Goal: Communication & Community: Ask a question

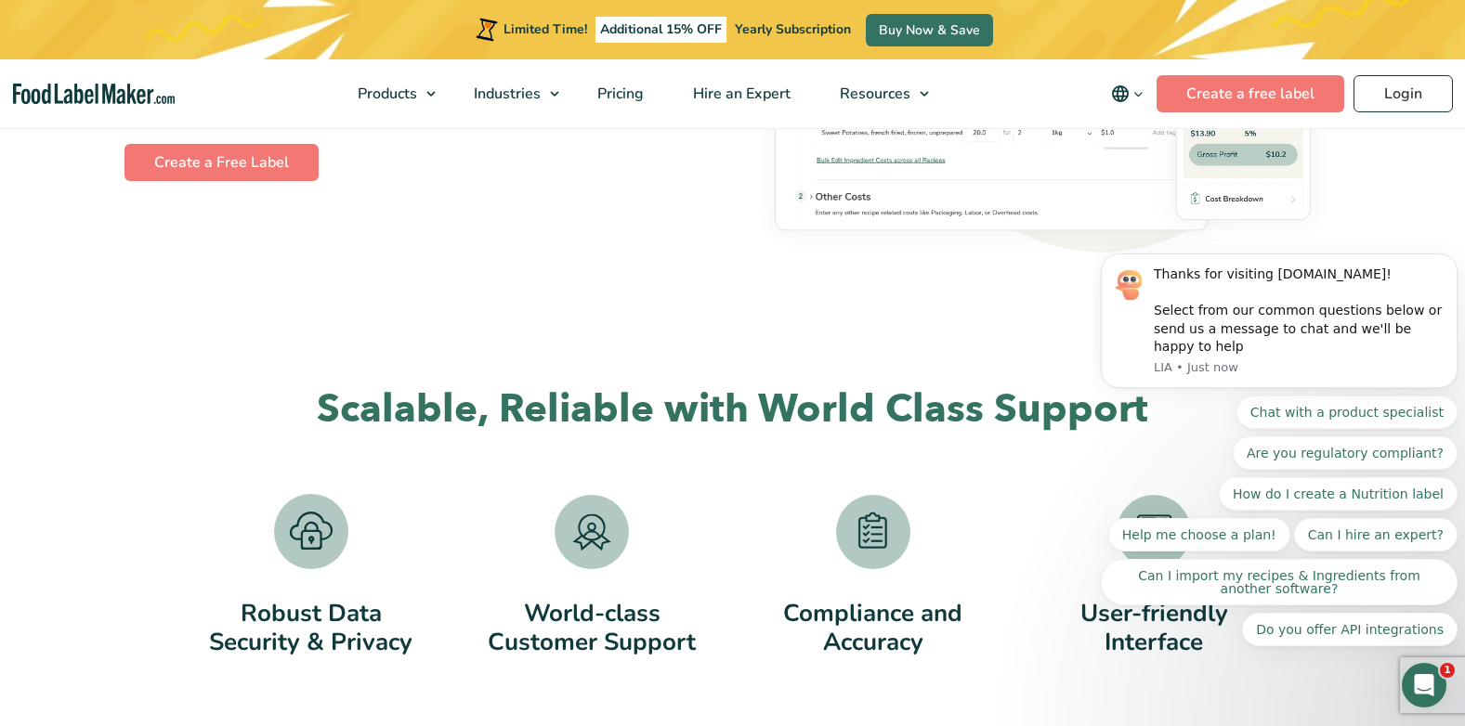
scroll to position [3087, 0]
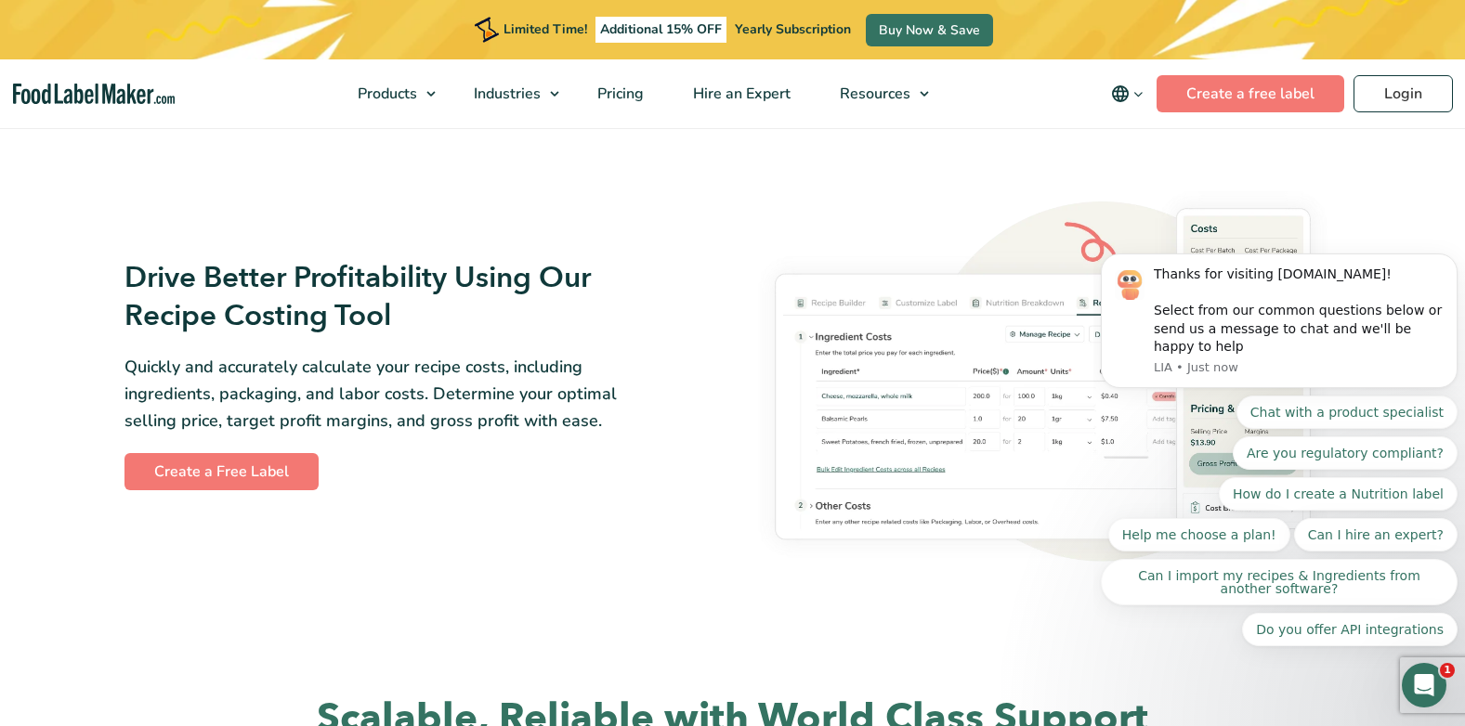
click at [1248, 107] on body "Thanks for visiting FoodLabelMaker.com! Select from our common questions below …" at bounding box center [1279, 334] width 357 height 669
click at [1260, 98] on body "Thanks for visiting FoodLabelMaker.com! Select from our common questions below …" at bounding box center [1279, 334] width 357 height 669
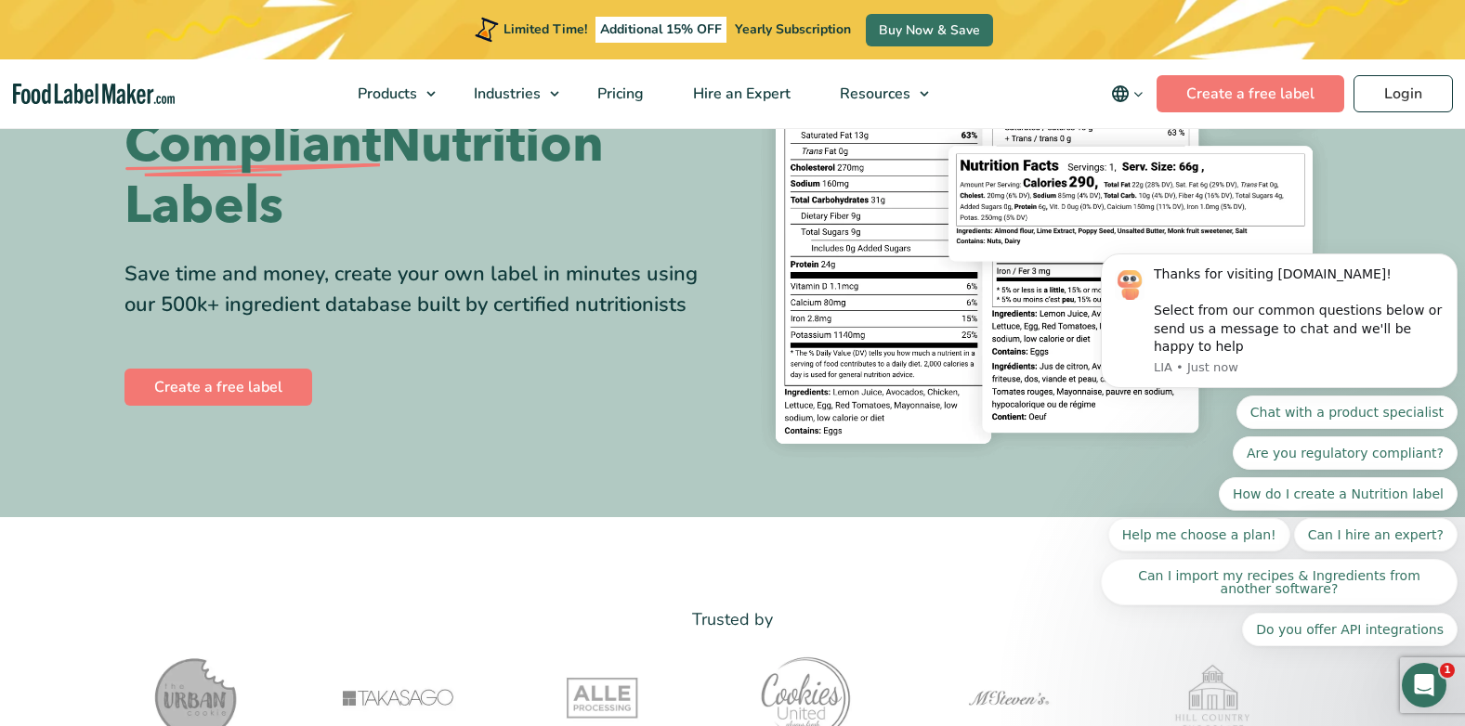
scroll to position [0, 0]
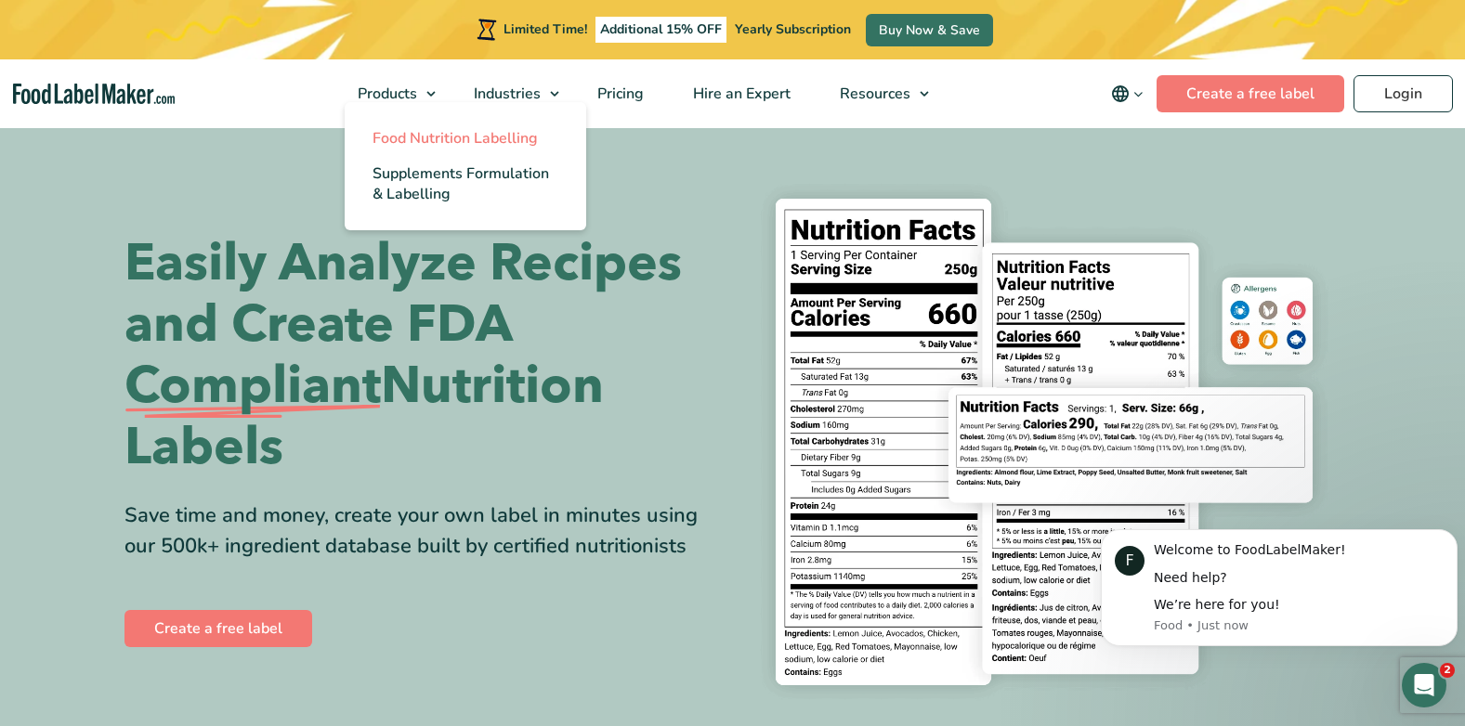
click at [437, 135] on span "Food Nutrition Labelling" at bounding box center [455, 138] width 165 height 20
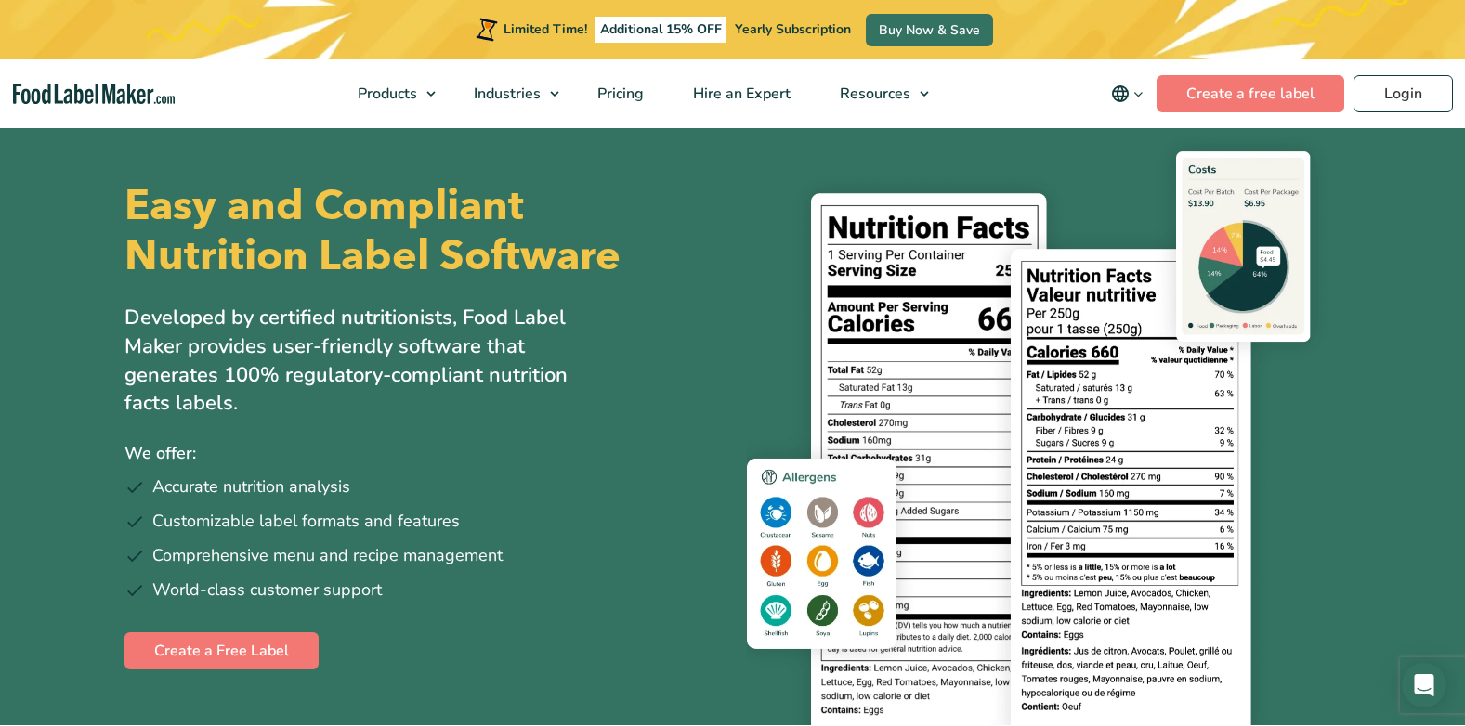
click at [428, 171] on span "Supplements Formulation & Labelling" at bounding box center [461, 183] width 177 height 41
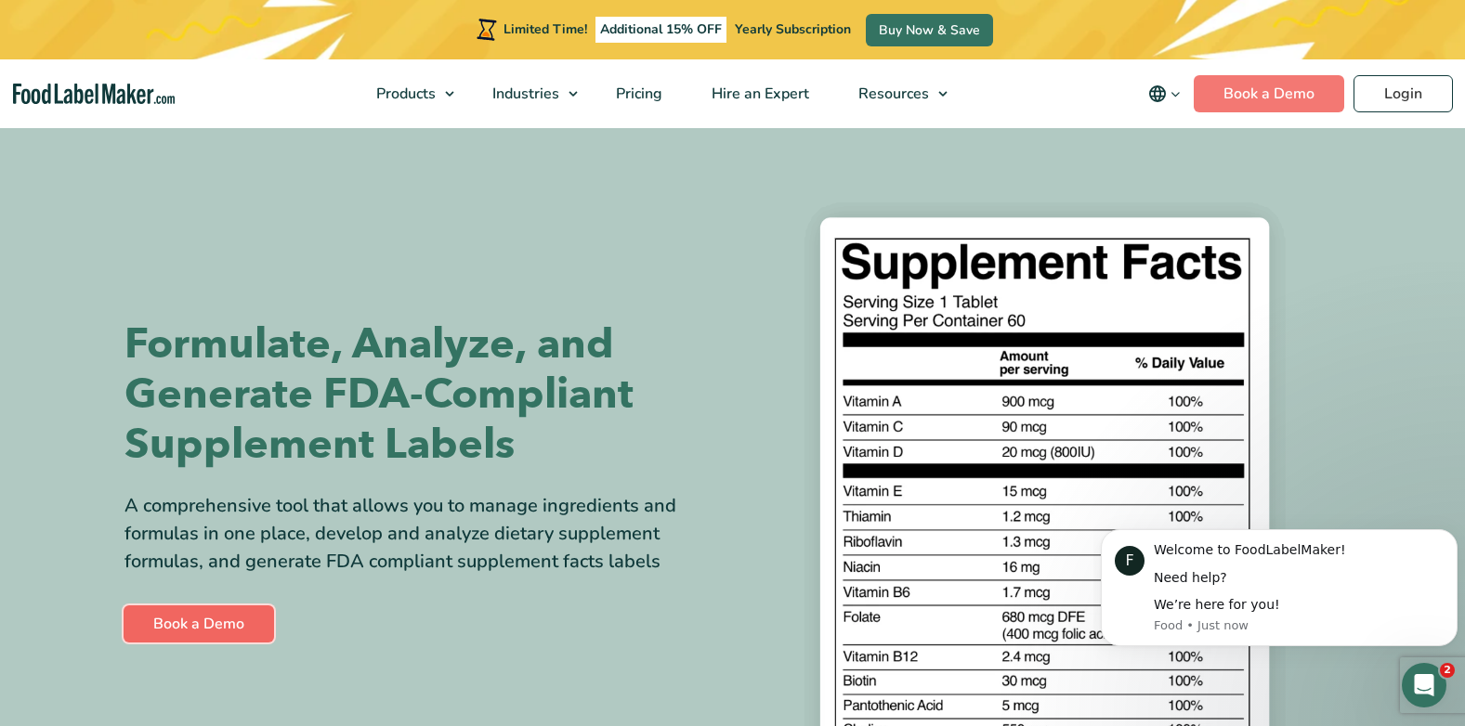
click at [238, 618] on link "Book a Demo" at bounding box center [199, 624] width 150 height 37
click at [210, 618] on link "Book a Demo" at bounding box center [199, 624] width 150 height 37
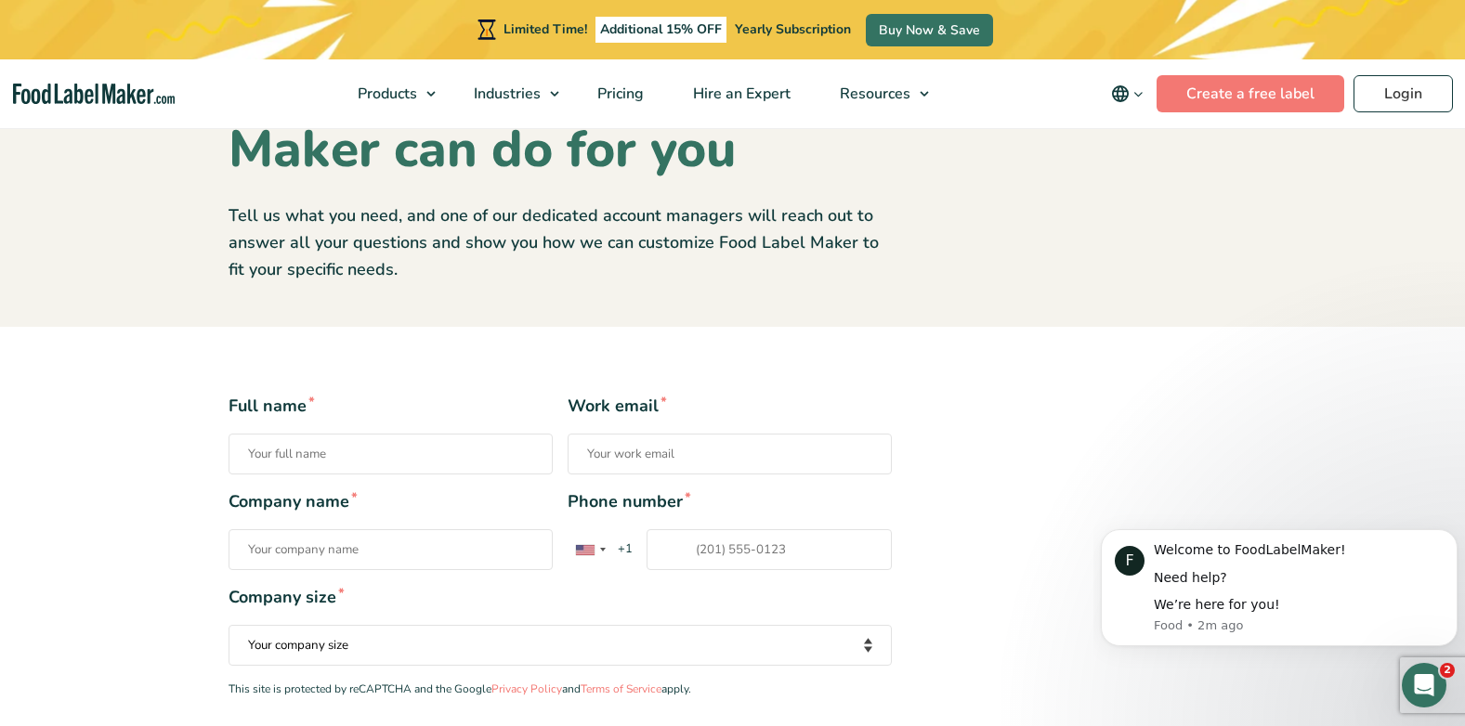
scroll to position [349, 0]
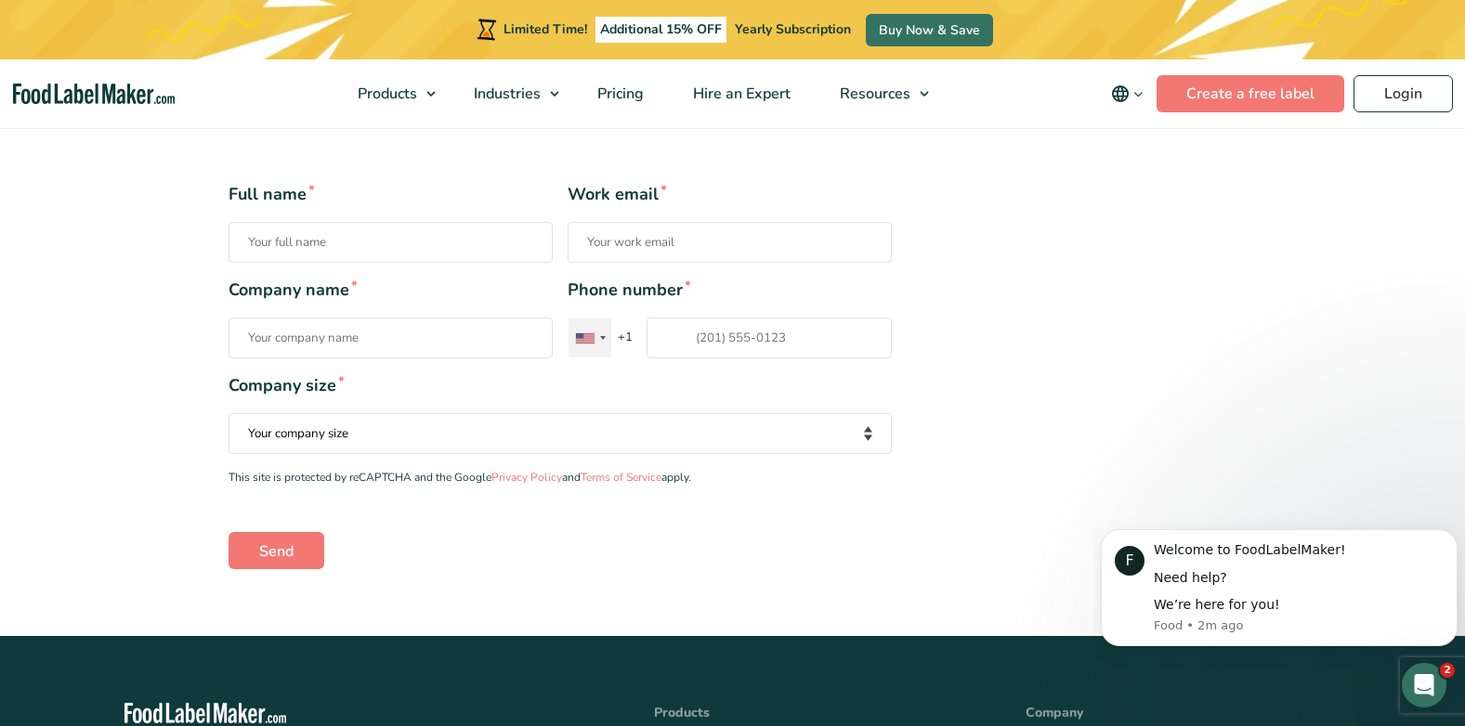
click at [595, 333] on div "Contact form" at bounding box center [590, 338] width 43 height 39
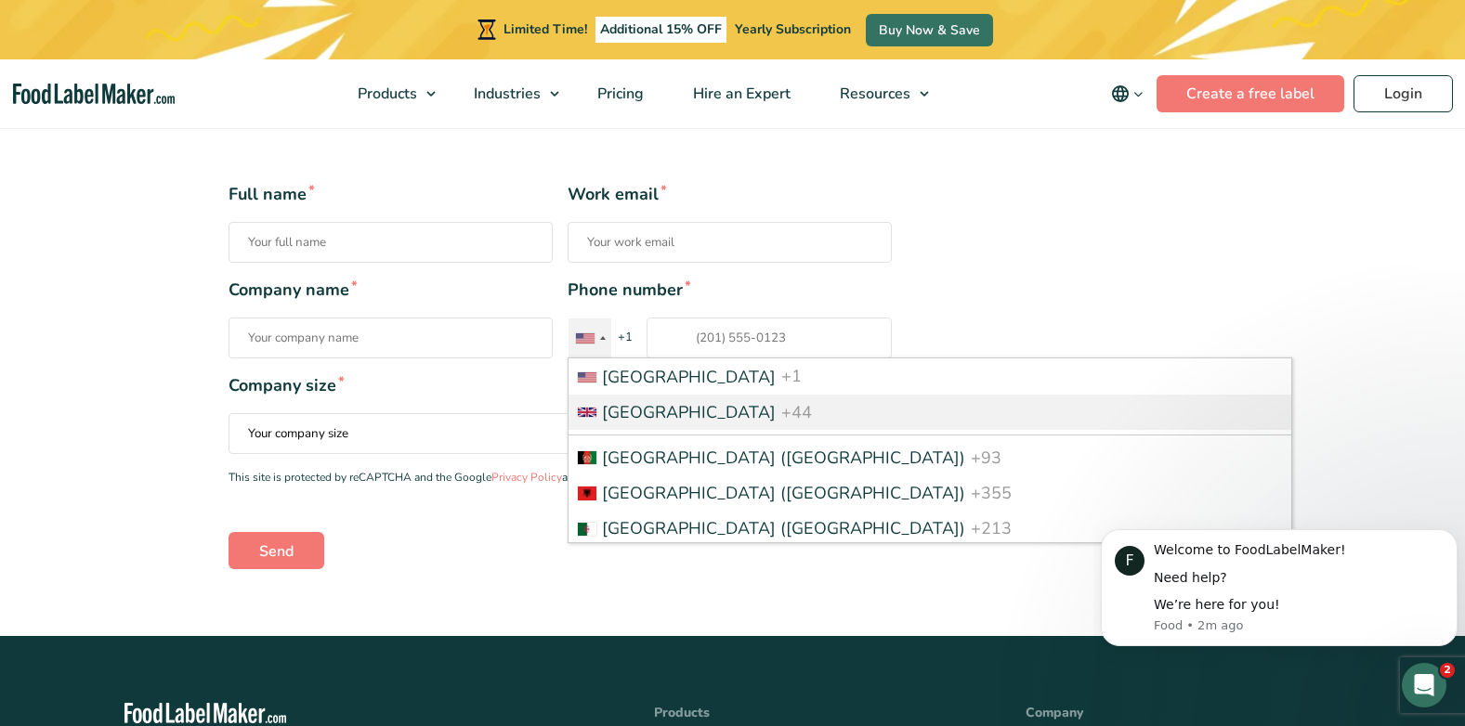
click at [662, 401] on span "United Kingdom" at bounding box center [689, 412] width 174 height 22
click at [662, 359] on input "Phone number * United States +1 United Kingdom +44 Afghanistan (‫افغانستان‬‎) +…" at bounding box center [769, 338] width 245 height 41
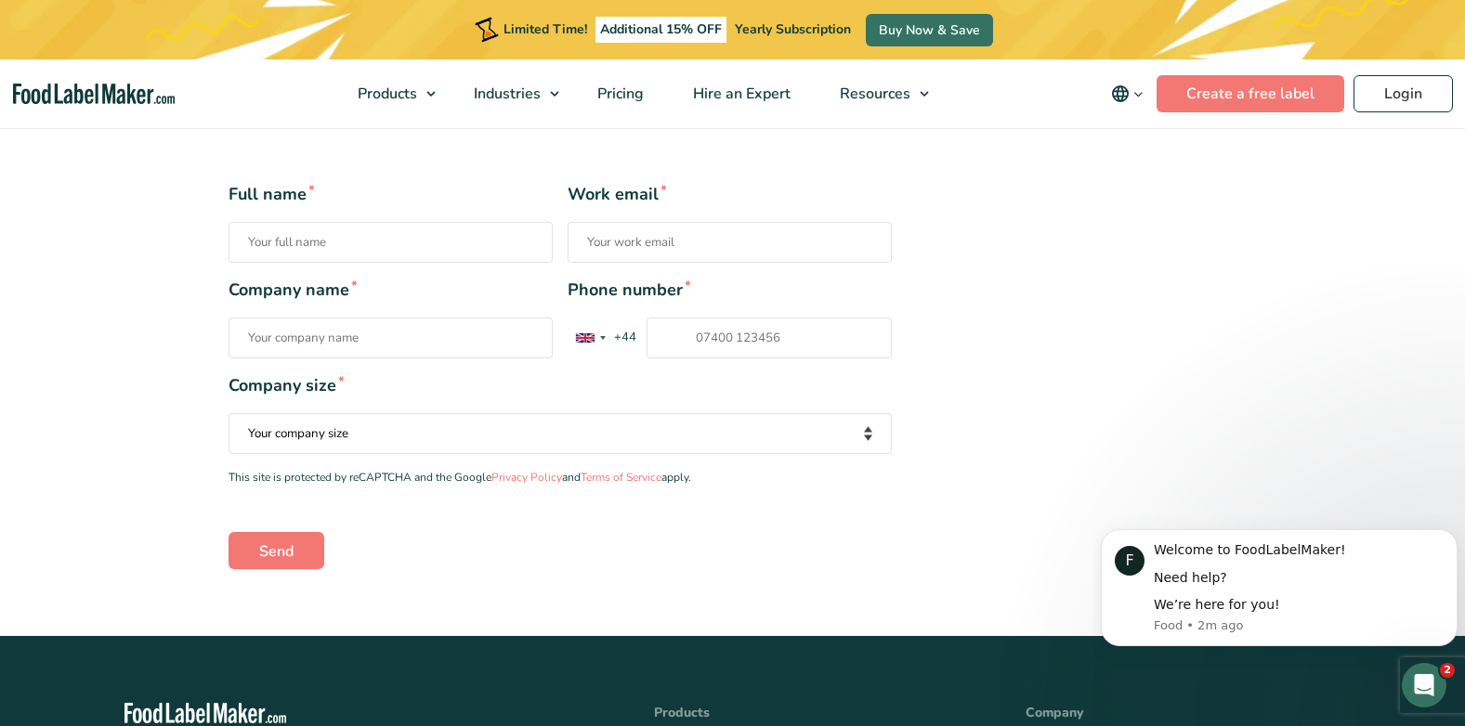
click at [628, 441] on select "Your company size Fewer than 10 Employees 10 to 50 Employees 51 to 500 Employee…" at bounding box center [560, 433] width 663 height 41
select select "Fewer than 10 Employees"
click at [229, 413] on select "Your company size Fewer than 10 Employees 10 to 50 Employees 51 to 500 Employee…" at bounding box center [560, 433] width 663 height 41
click at [424, 347] on input "Company name *" at bounding box center [391, 338] width 324 height 41
type input "BIOVA Health Limited"
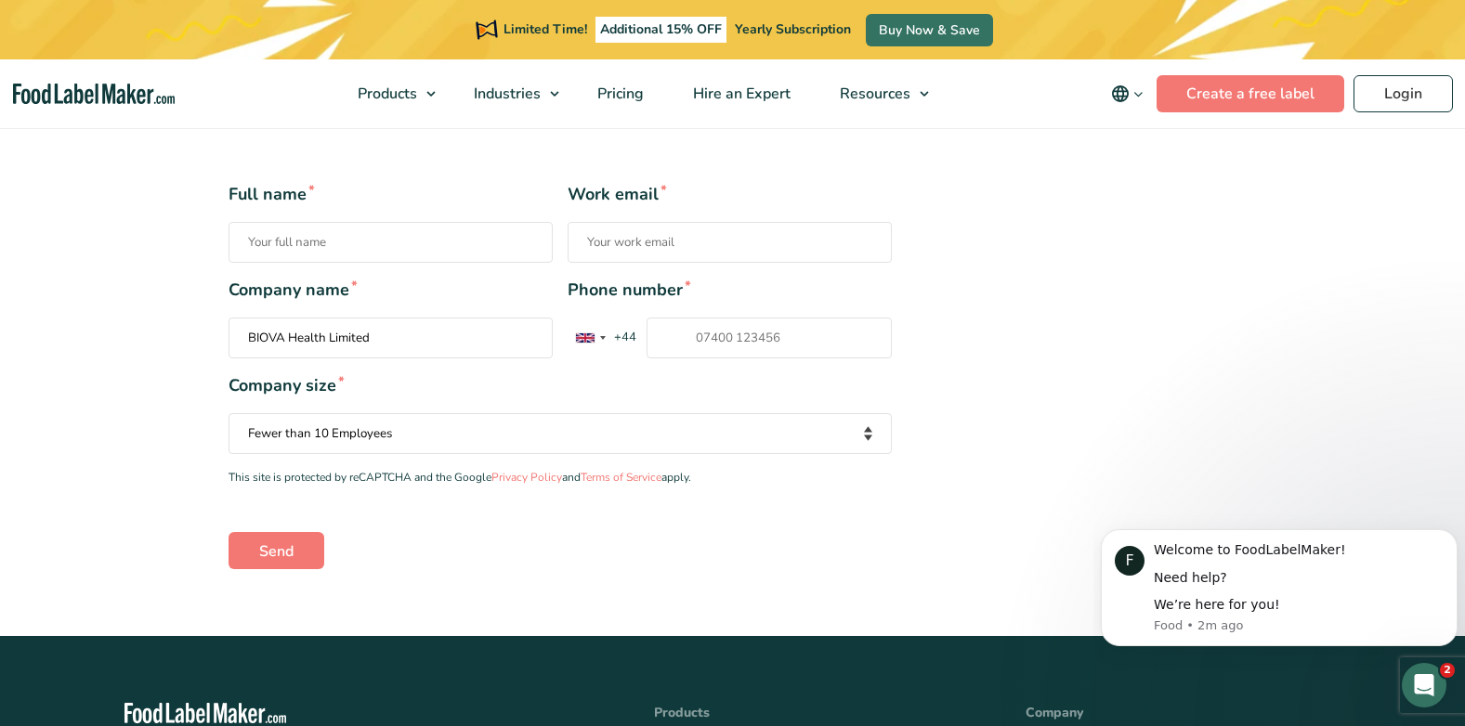
type input "Oliver Delas"
type input "ollie@avaholdinggroup.com"
click at [711, 343] on input "+447867986589" at bounding box center [769, 338] width 245 height 41
click at [604, 337] on div "Contact form" at bounding box center [603, 338] width 6 height 4
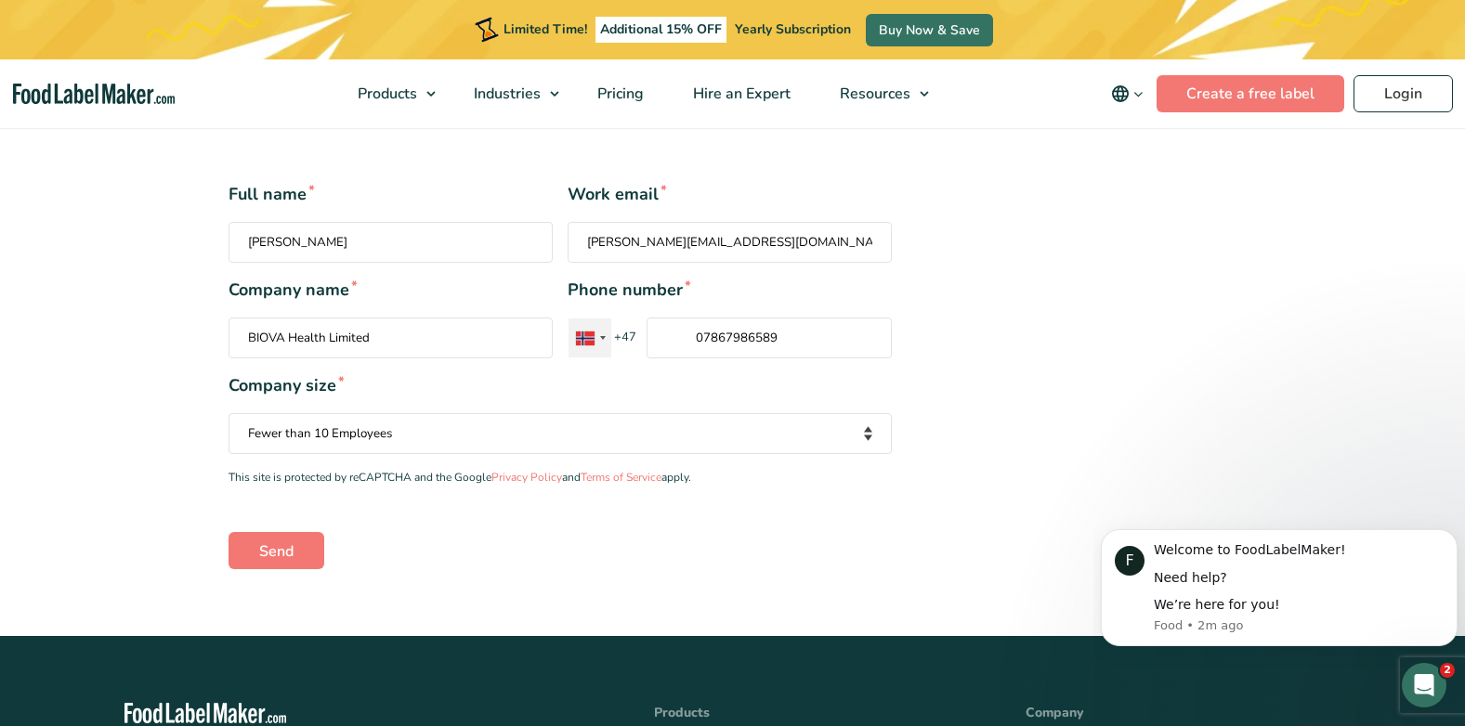
click at [604, 337] on div "Contact form" at bounding box center [603, 338] width 6 height 4
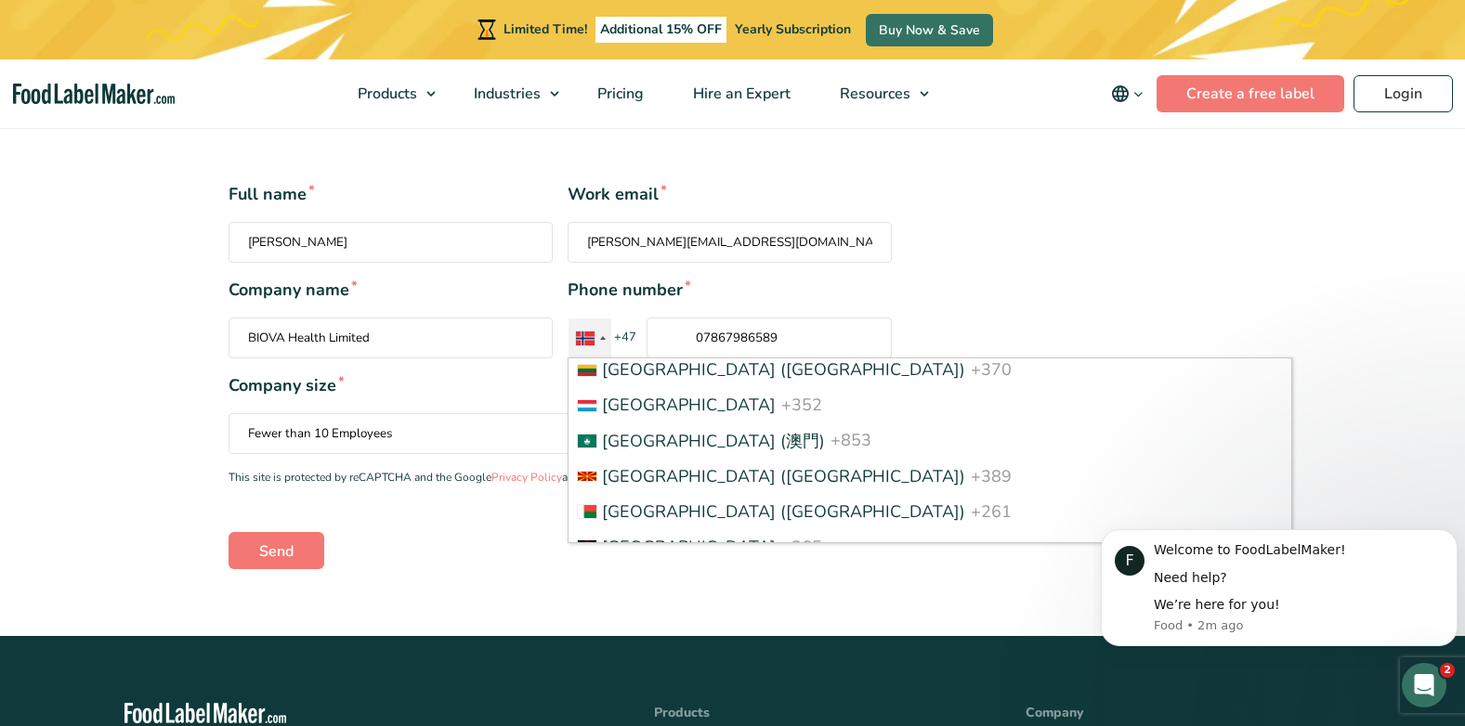
scroll to position [0, 0]
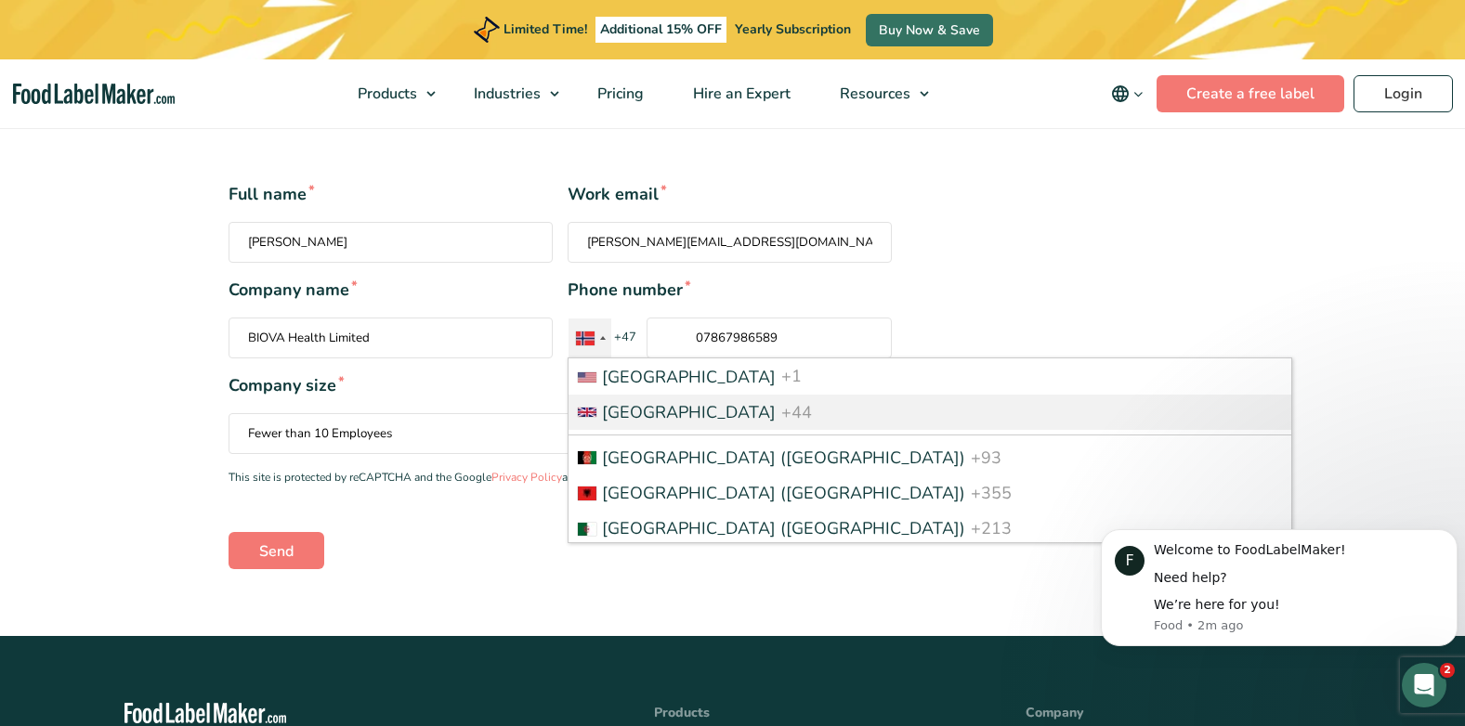
click at [856, 397] on li "United Kingdom +44" at bounding box center [930, 412] width 723 height 35
click at [856, 359] on input "07867986589" at bounding box center [769, 338] width 245 height 41
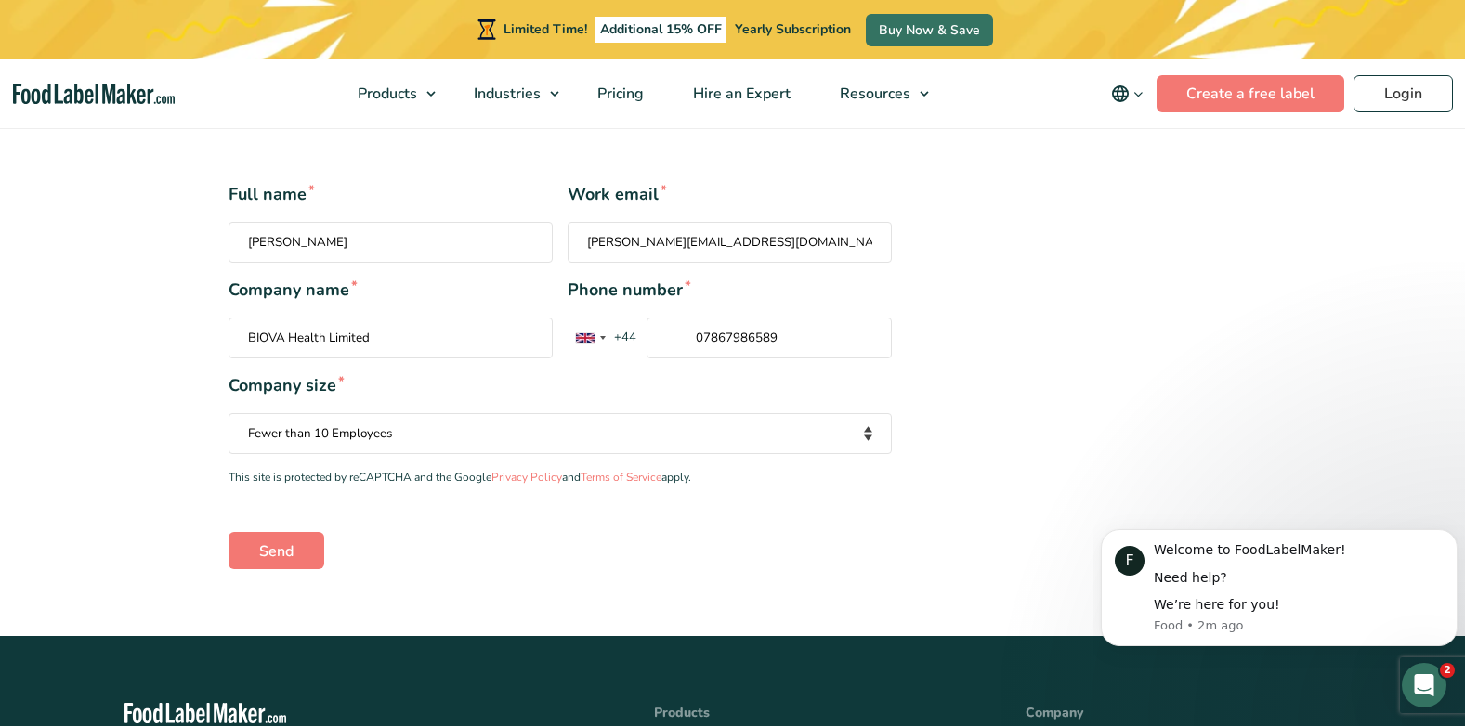
click at [777, 425] on select "Your company size Fewer than 10 Employees 10 to 50 Employees 51 to 500 Employee…" at bounding box center [560, 433] width 663 height 41
click at [813, 391] on span "Company size *" at bounding box center [560, 385] width 663 height 25
click at [705, 337] on input "07867986589" at bounding box center [769, 338] width 245 height 41
type input "7867986589"
click at [718, 365] on div "Full name * Oliver Delas Work email * ollie@avaholdinggroup.com Company name * …" at bounding box center [560, 375] width 691 height 386
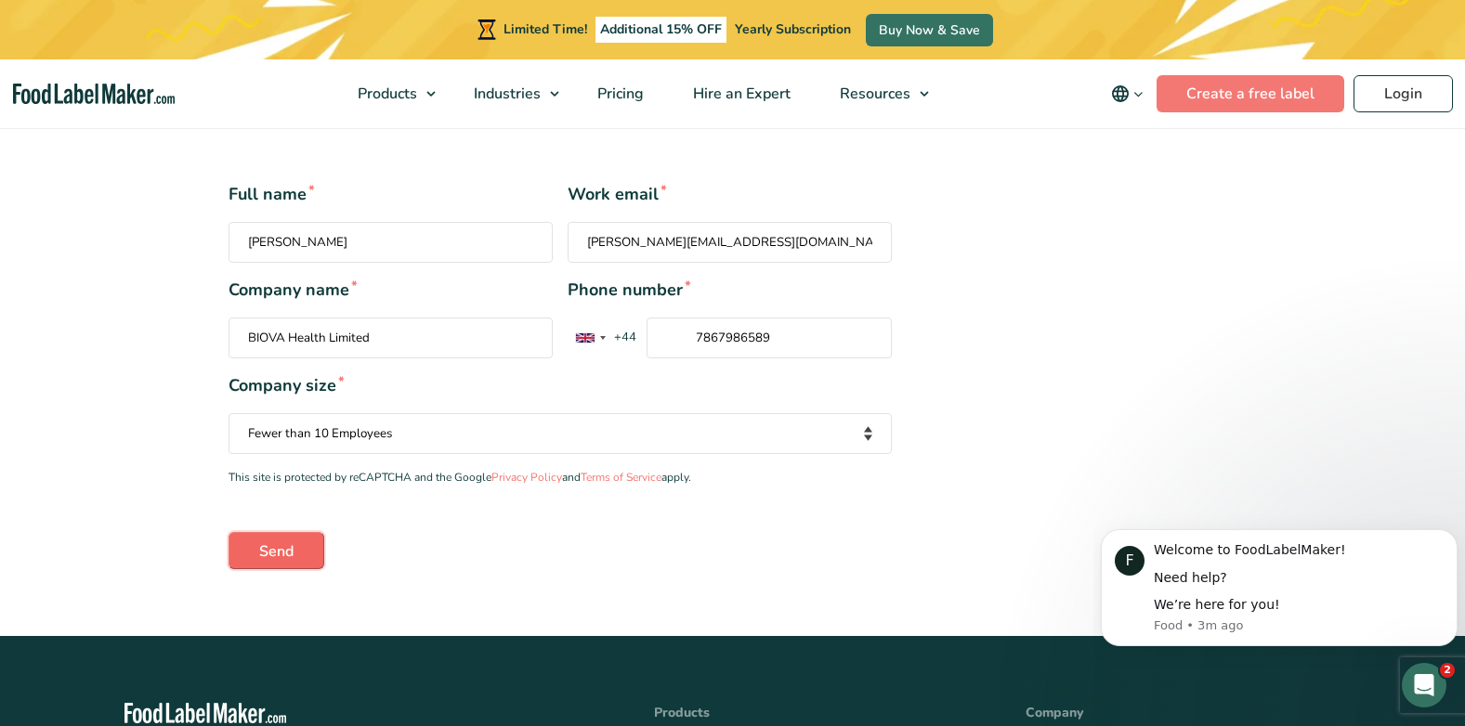
click at [285, 556] on input "Send" at bounding box center [277, 550] width 96 height 37
drag, startPoint x: 1029, startPoint y: 454, endPoint x: 673, endPoint y: 405, distance: 359.2
click at [1029, 454] on div "Full name * Oliver Delas Work email * ollie@avaholdinggroup.com Company name * …" at bounding box center [733, 375] width 1037 height 386
click at [288, 550] on input "Send" at bounding box center [277, 550] width 96 height 37
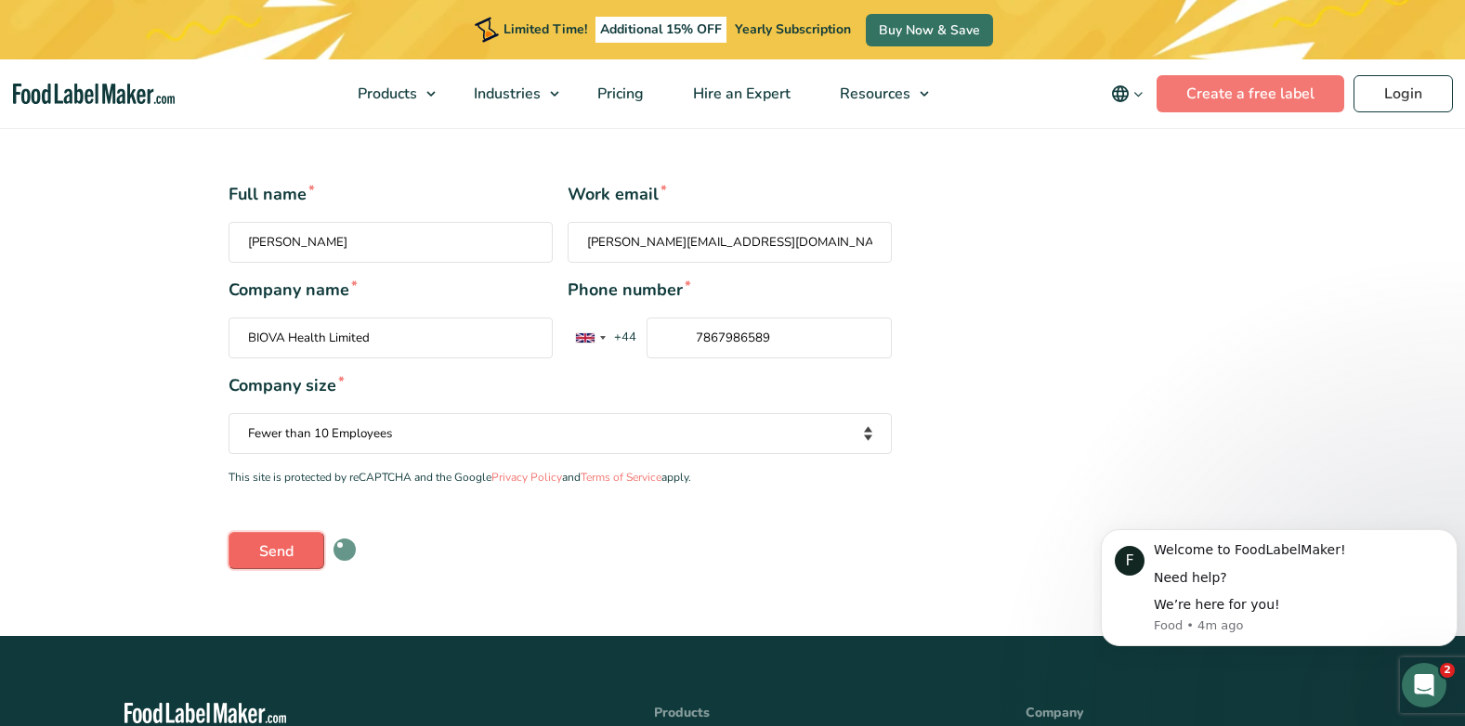
click at [271, 532] on input "Send" at bounding box center [277, 550] width 96 height 37
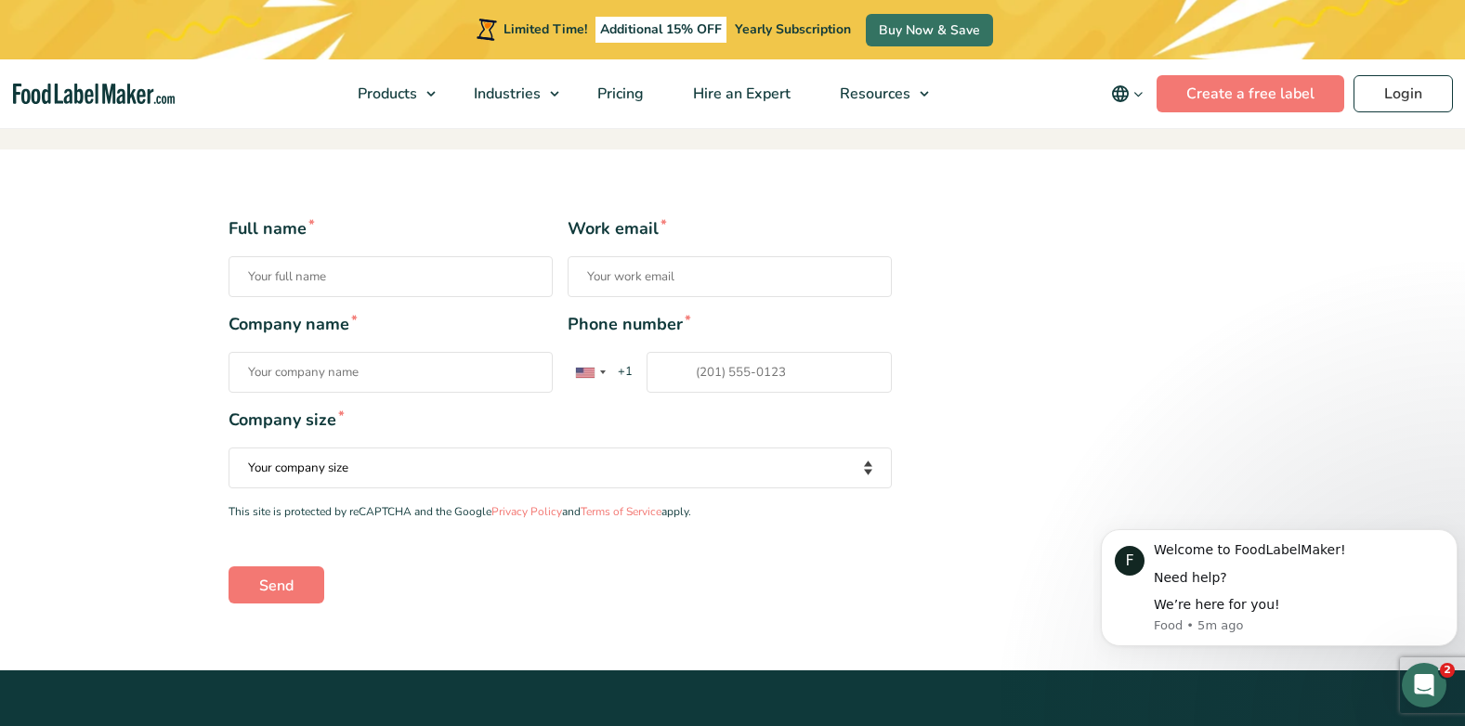
click at [687, 375] on input "Phone number * United States +1 United Kingdom +44 Afghanistan (‫افغانستان‬‎) +…" at bounding box center [769, 372] width 245 height 41
type input "+447867986589"
type input "Oliver Delas"
type input "ollie@avaholdinggroup.com"
type input "BIOVA Health Limited"
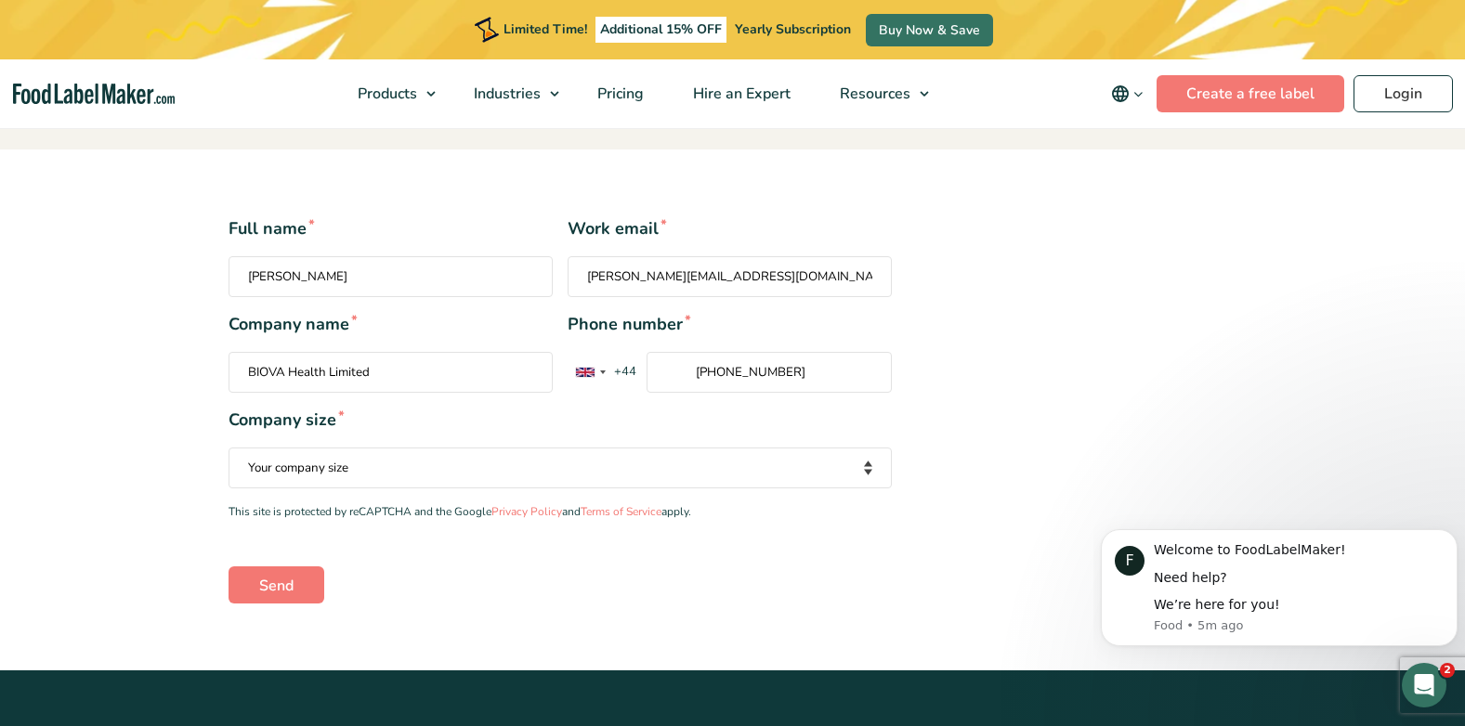
type input "+447544389718"
click at [819, 489] on select "Your company size Fewer than 10 Employees 10 to 50 Employees 51 to 500 Employee…" at bounding box center [560, 468] width 663 height 41
select select "Fewer than 10 Employees"
click at [229, 448] on select "Your company size Fewer than 10 Employees 10 to 50 Employees 51 to 500 Employee…" at bounding box center [560, 468] width 663 height 41
click at [268, 575] on input "Send" at bounding box center [277, 585] width 96 height 37
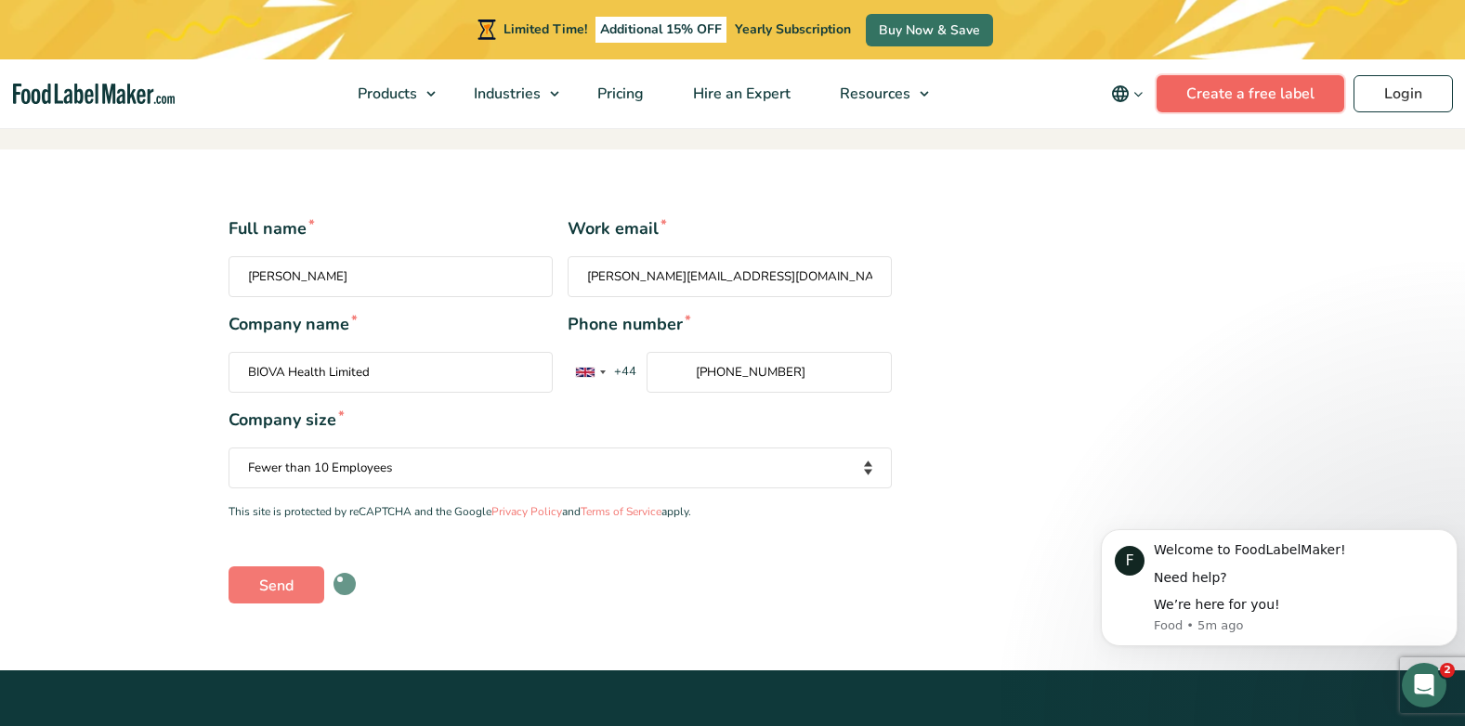
click at [1225, 82] on link "Create a free label" at bounding box center [1251, 93] width 188 height 37
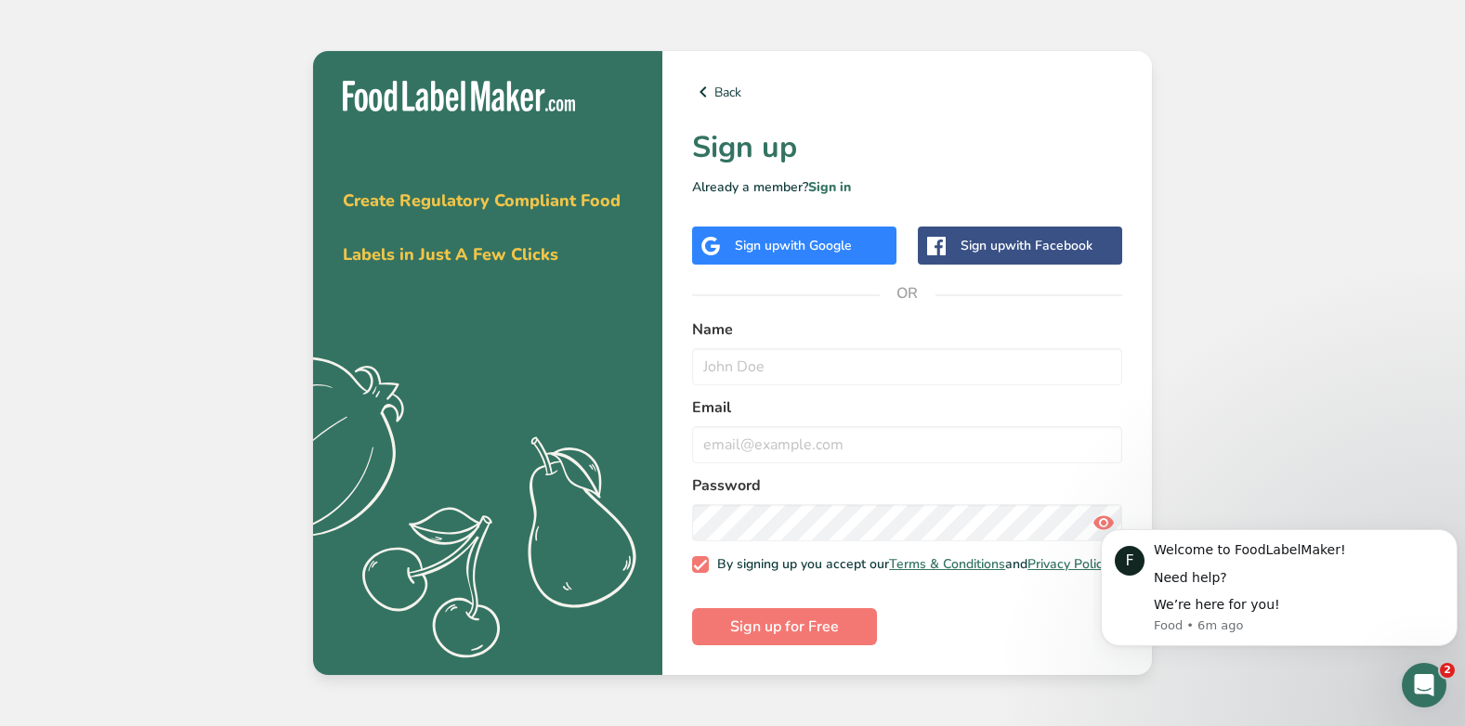
click at [822, 237] on span "with Google" at bounding box center [815, 246] width 72 height 18
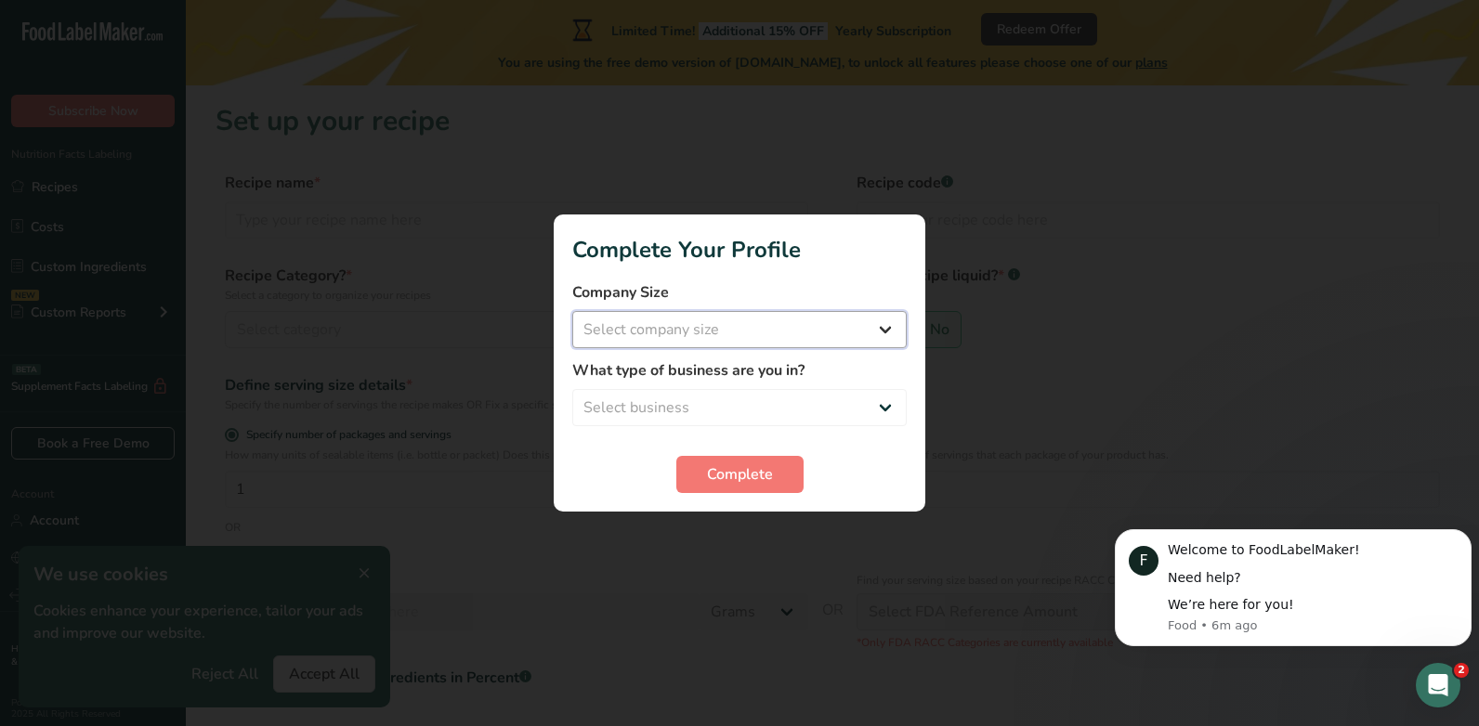
click at [870, 345] on select "Select company size Fewer than 10 Employees 10 to 50 Employees 51 to 500 Employ…" at bounding box center [739, 329] width 334 height 37
select select "1"
click at [572, 311] on select "Select company size Fewer than 10 Employees 10 to 50 Employees 51 to 500 Employ…" at bounding box center [739, 329] width 334 height 37
click at [883, 402] on select "Select business Packaged Food Manufacturer Restaurant & Cafe Bakery Meal Plans …" at bounding box center [739, 407] width 334 height 37
select select "8"
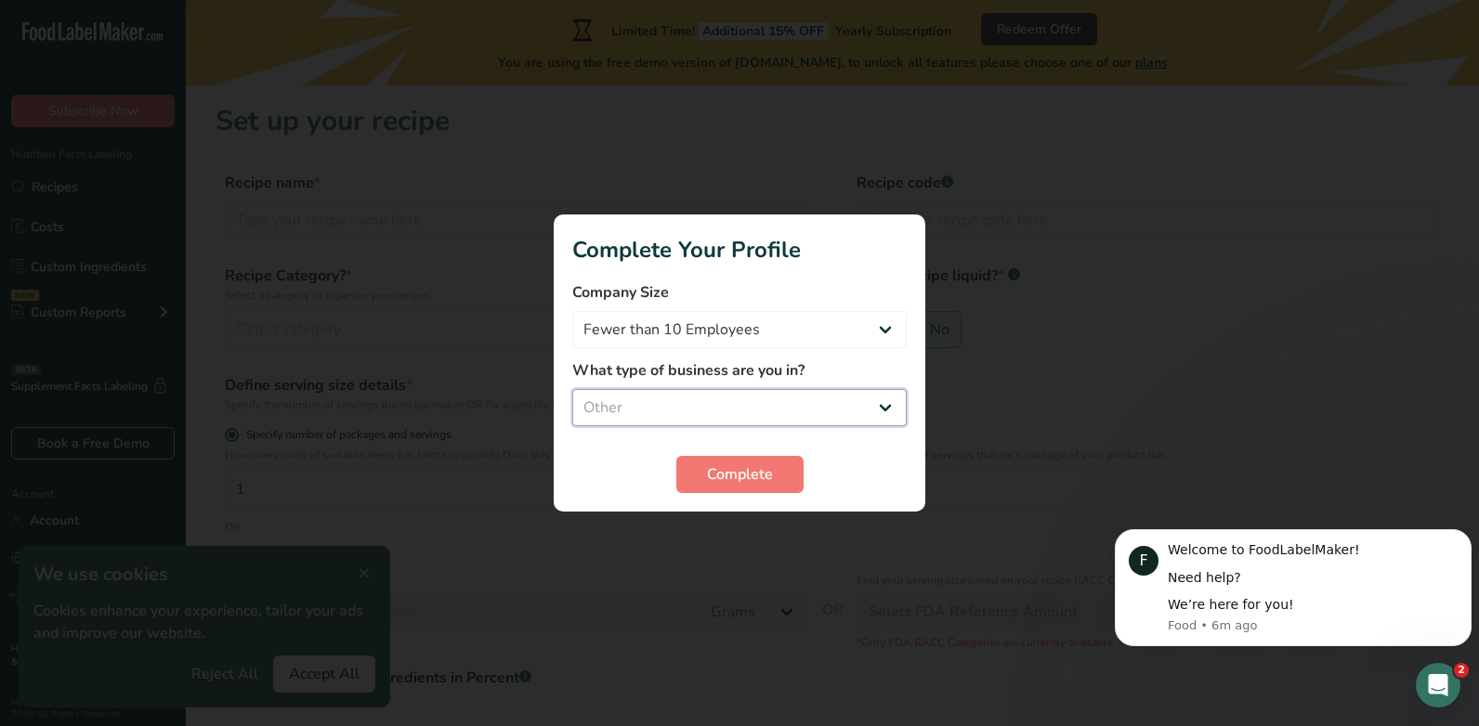
click at [572, 389] on select "Select business Packaged Food Manufacturer Restaurant & Cafe Bakery Meal Plans …" at bounding box center [739, 407] width 334 height 37
click at [767, 484] on span "Complete" at bounding box center [740, 475] width 66 height 22
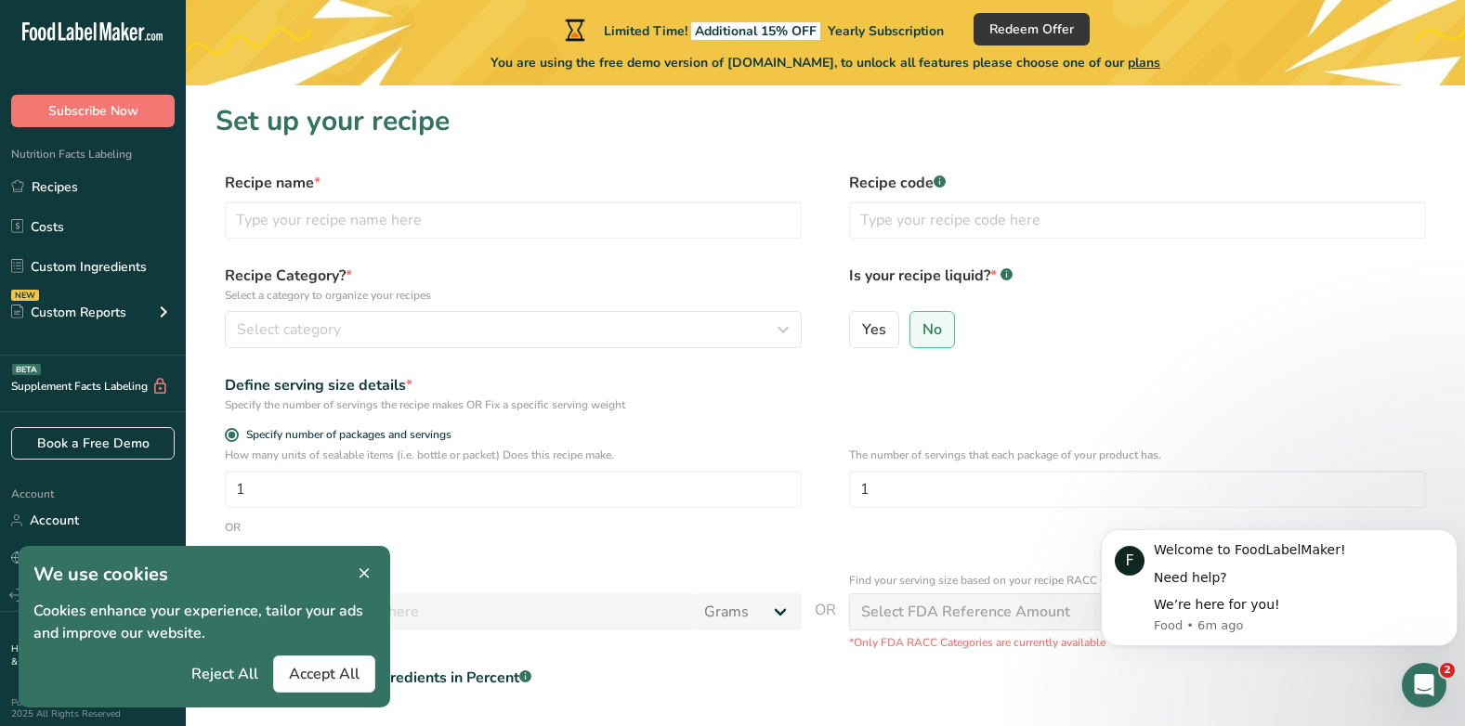
click at [364, 570] on icon at bounding box center [364, 574] width 17 height 26
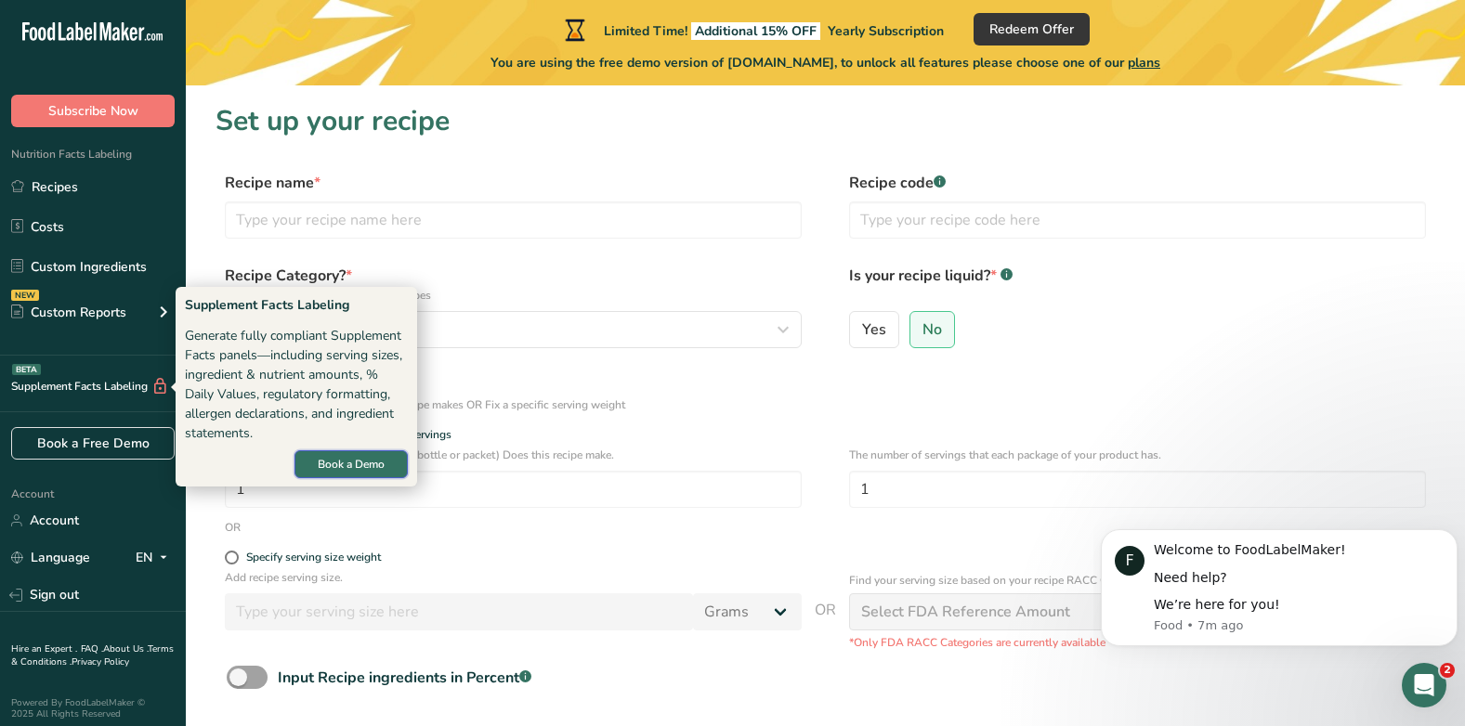
click at [309, 455] on button "Book a Demo" at bounding box center [350, 465] width 113 height 28
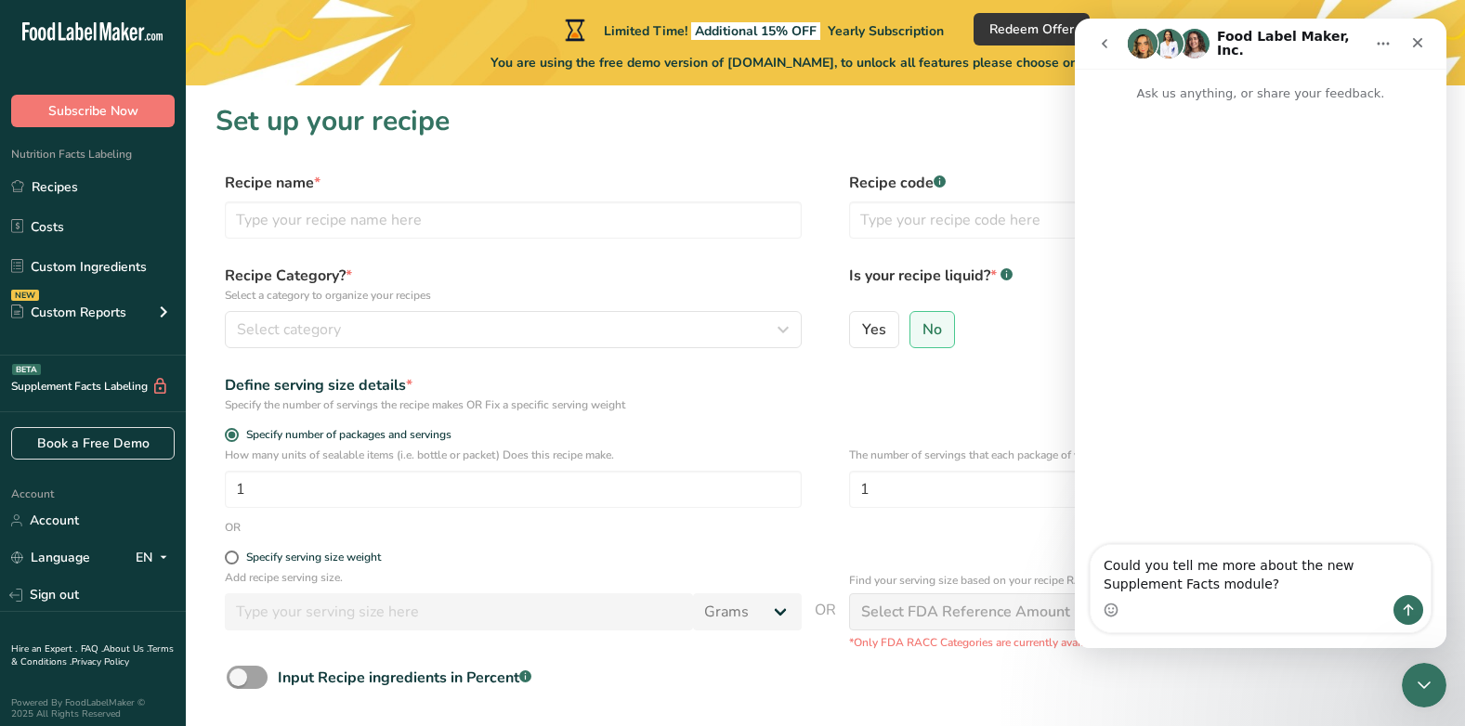
click at [1243, 593] on textarea "Could you tell me more about the new Supplement Facts module?" at bounding box center [1261, 570] width 340 height 50
click at [1140, 583] on textarea "Hello, current system" at bounding box center [1261, 580] width 340 height 32
click at [1285, 587] on textarea "Hello, our current system" at bounding box center [1261, 580] width 340 height 32
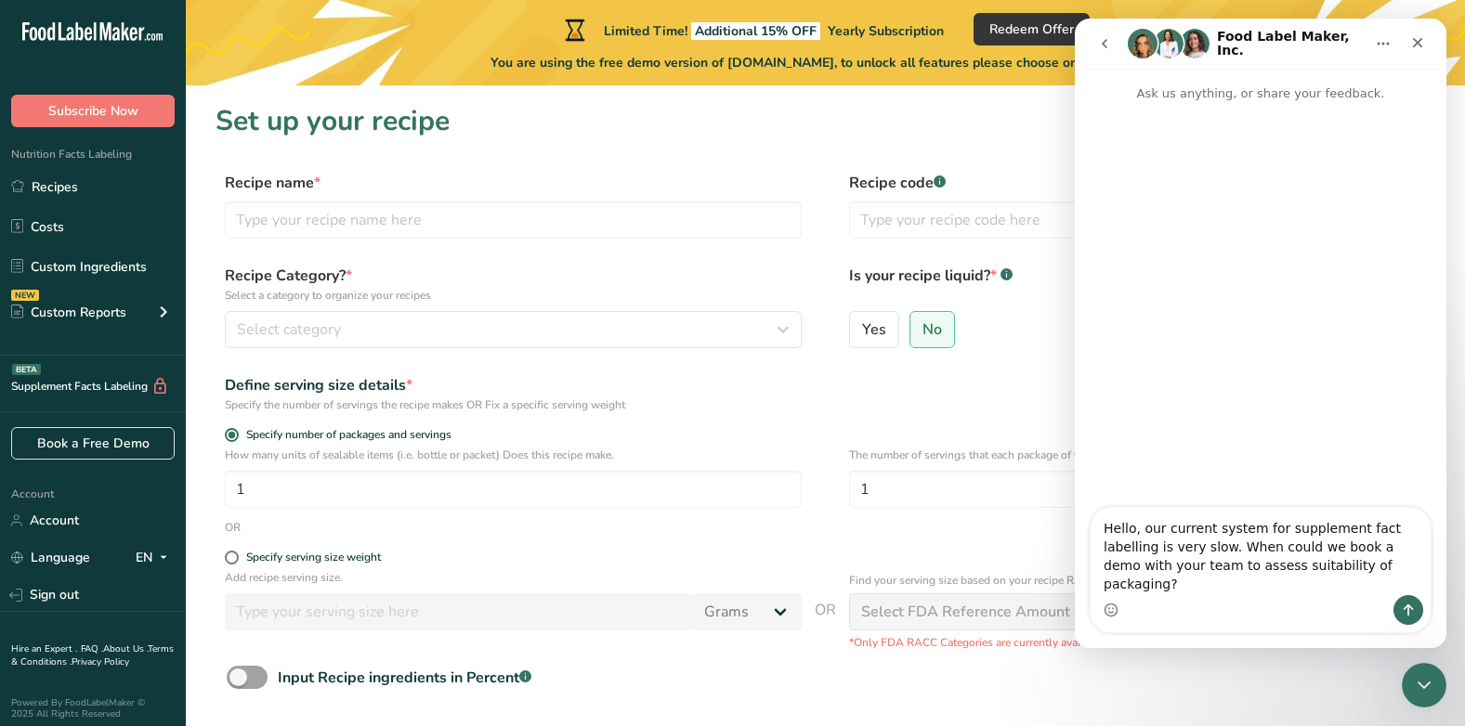
click at [1257, 592] on textarea "Hello, our current system for supplement fact labelling is very slow. When coul…" at bounding box center [1261, 551] width 340 height 87
click at [1263, 589] on textarea "Hello, our current system for supplement fact labelling is very slow. When coul…" at bounding box center [1261, 551] width 340 height 87
type textarea "Hello, our current system for supplement fact labelling is very slow. When coul…"
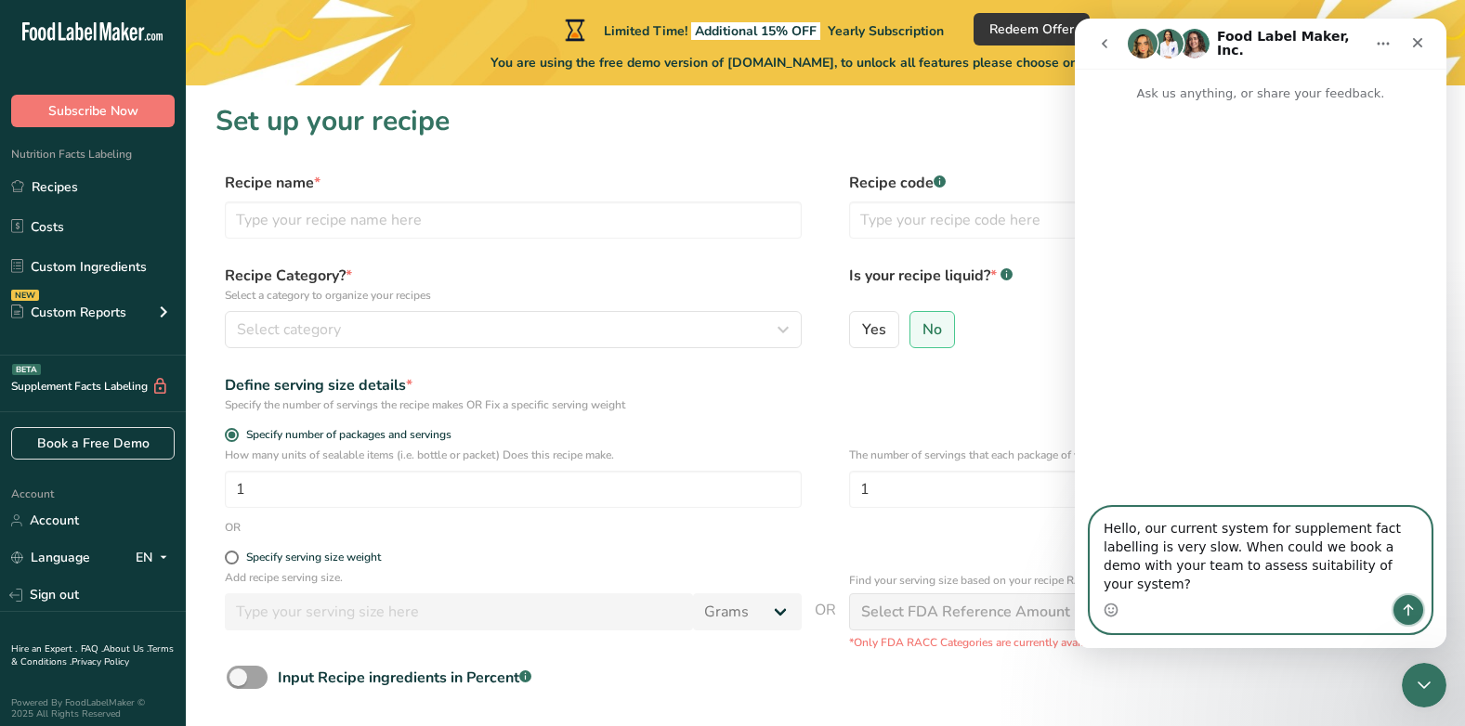
click at [1415, 610] on button "Send a message…" at bounding box center [1408, 610] width 30 height 30
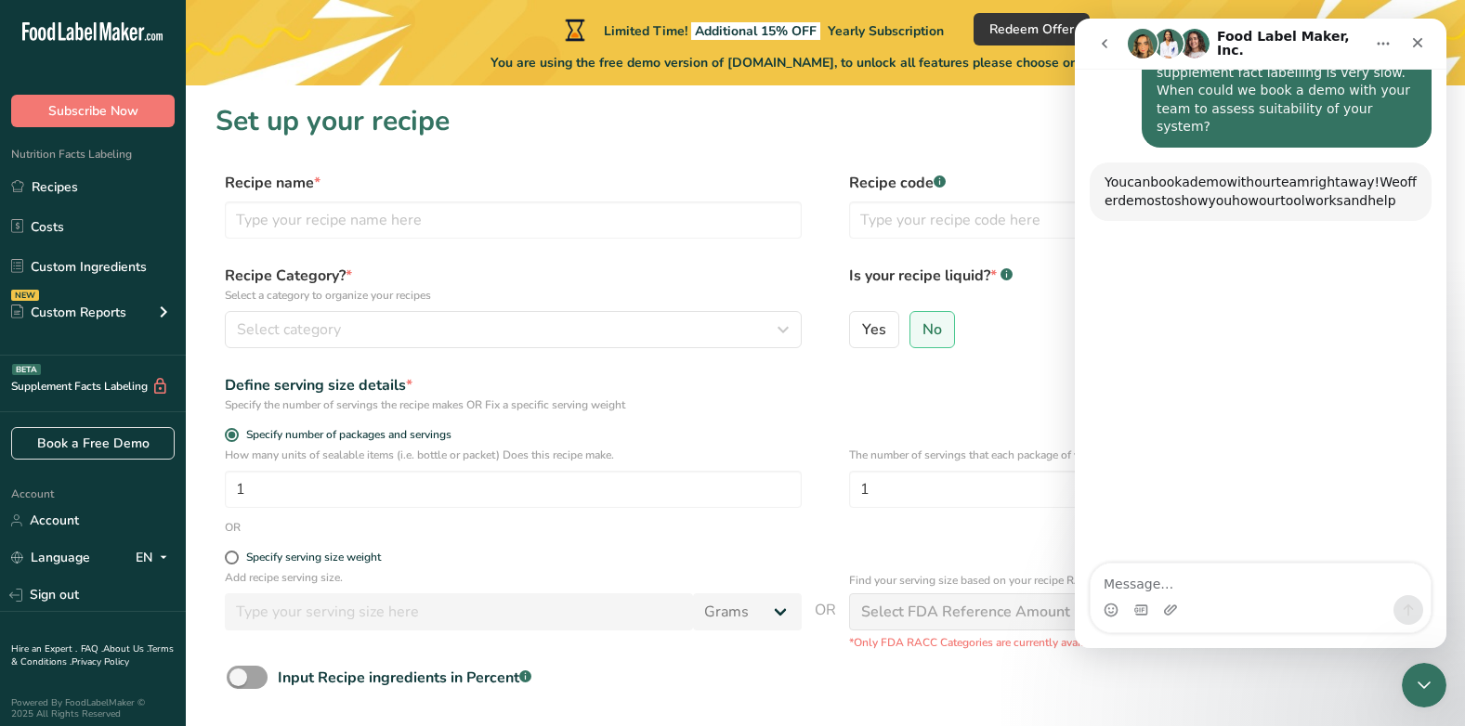
scroll to position [152, 0]
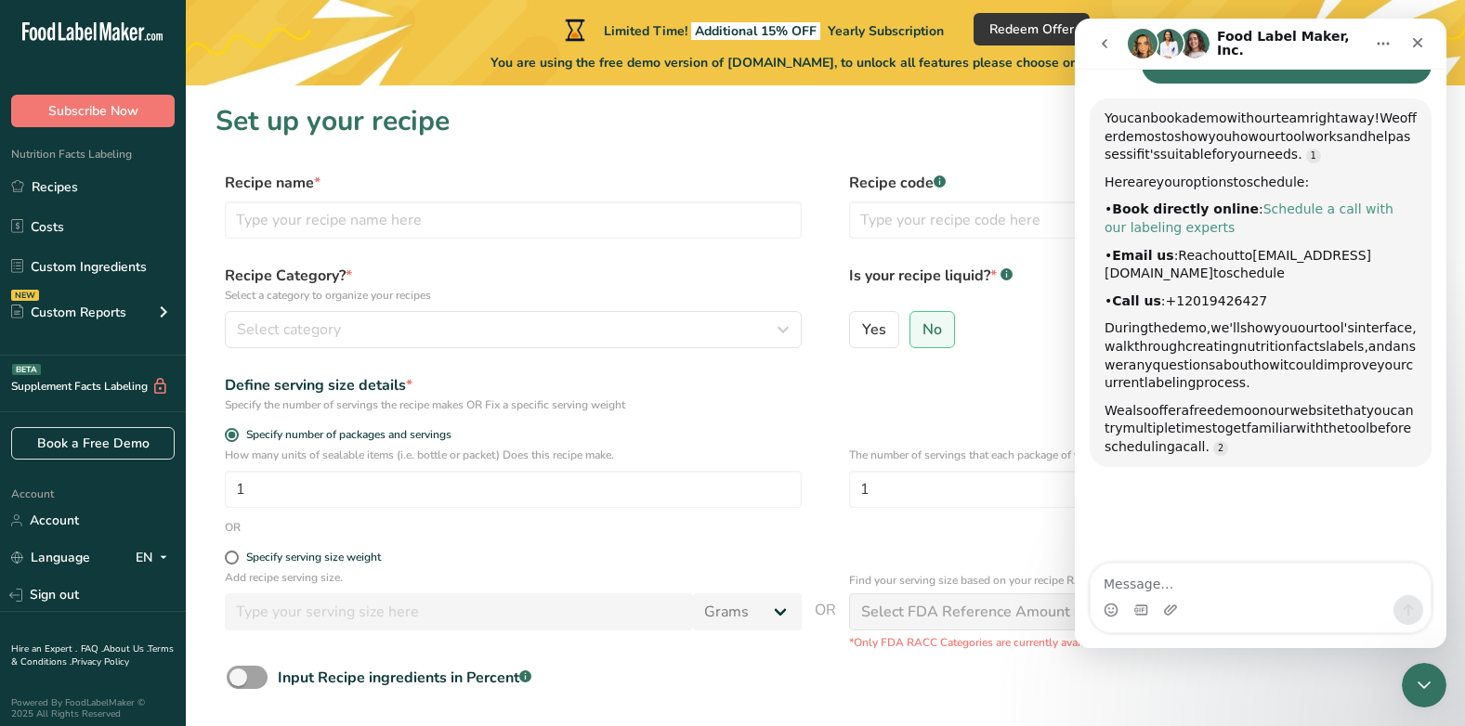
click at [1325, 202] on link "Schedule a call with our labeling experts" at bounding box center [1249, 218] width 289 height 33
